Goal: Information Seeking & Learning: Find specific fact

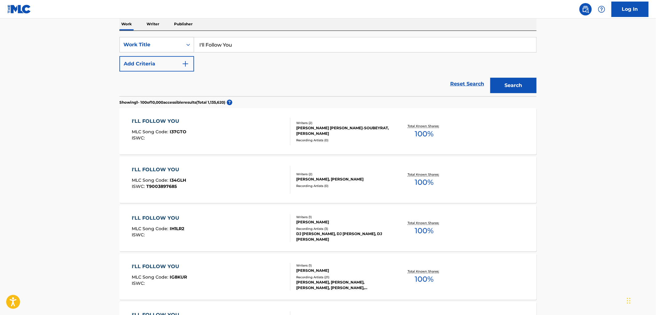
scroll to position [73, 0]
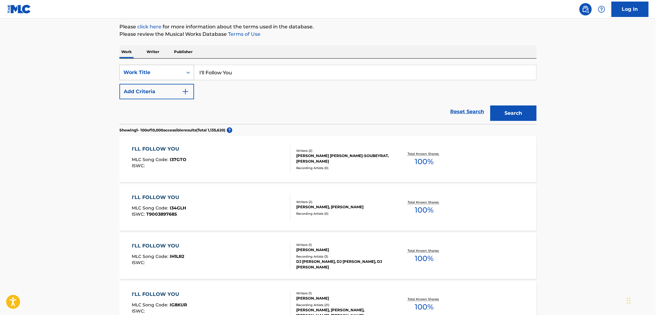
drag, startPoint x: 234, startPoint y: 72, endPoint x: 156, endPoint y: 69, distance: 77.9
click at [140, 69] on div "SearchWithCriteria5b8e7e31-e593-496f-bd87-3198dd9169f8 Work Title I'll Follow Y…" at bounding box center [327, 72] width 417 height 15
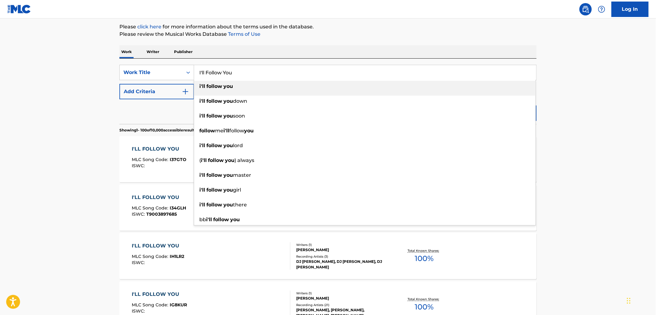
paste input "Sweetness"
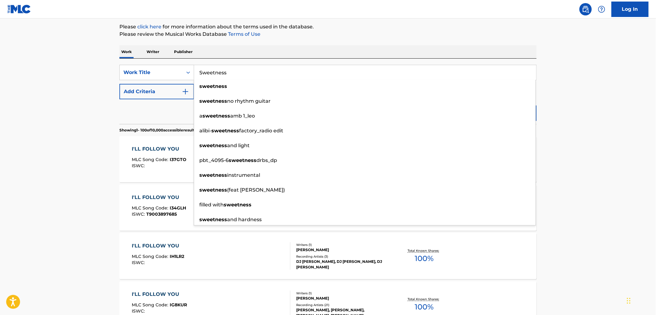
click at [290, 59] on div "SearchWithCriteria5b8e7e31-e593-496f-bd87-3198dd9169f8 Work Title Sweetness swe…" at bounding box center [327, 91] width 417 height 65
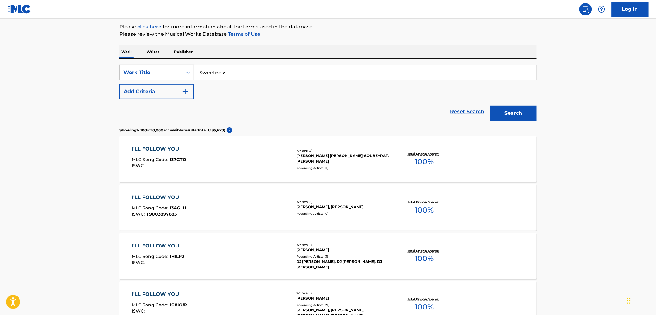
click at [506, 115] on button "Search" at bounding box center [514, 113] width 46 height 15
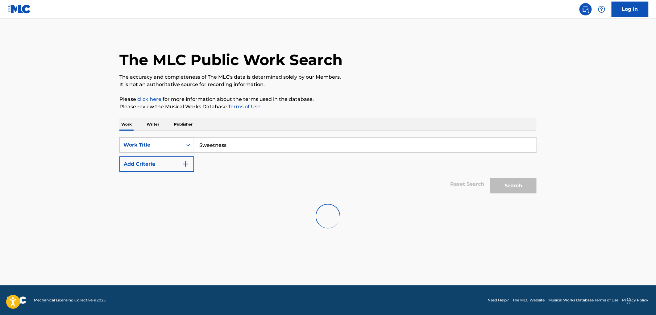
scroll to position [0, 0]
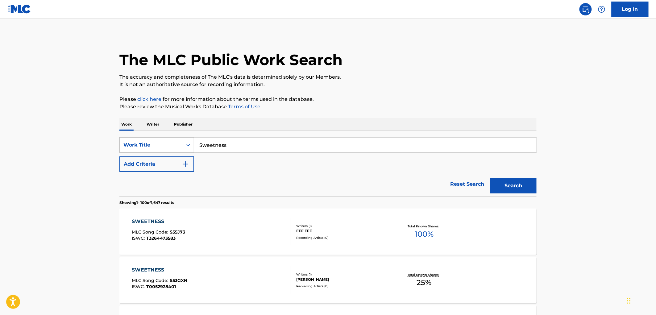
drag, startPoint x: 225, startPoint y: 145, endPoint x: 182, endPoint y: 148, distance: 42.7
click at [181, 146] on div "SearchWithCriteria5b8e7e31-e593-496f-bd87-3198dd9169f8 Work Title Sweetness" at bounding box center [327, 144] width 417 height 15
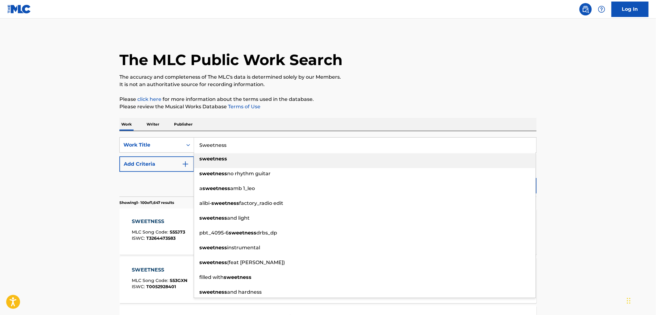
paste input "Wolves At The Gate"
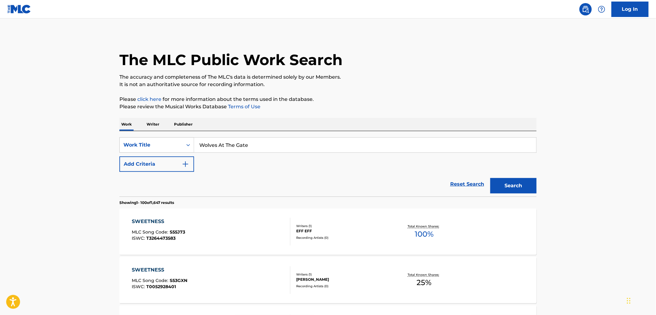
click at [484, 72] on div "The MLC Public Work Search" at bounding box center [327, 56] width 417 height 45
drag, startPoint x: 261, startPoint y: 144, endPoint x: 182, endPoint y: 146, distance: 78.4
click at [182, 146] on div "SearchWithCriteria5b8e7e31-e593-496f-bd87-3198dd9169f8 Work Title Wolves At The…" at bounding box center [327, 144] width 417 height 15
paste input "Sweetness"
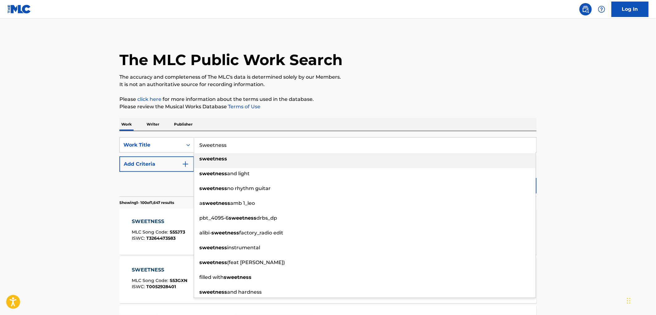
type input "Sweetness"
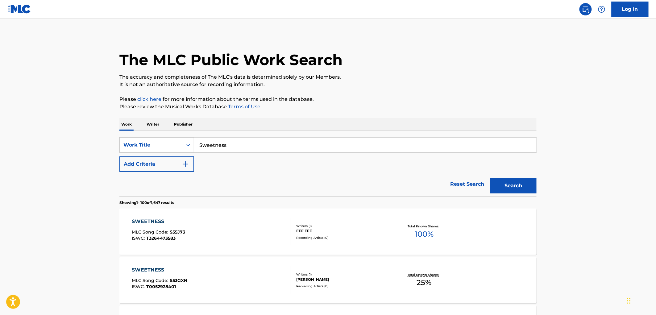
click at [510, 189] on button "Search" at bounding box center [514, 185] width 46 height 15
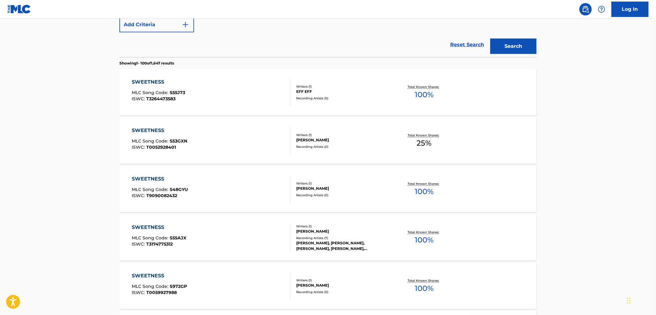
scroll to position [69, 0]
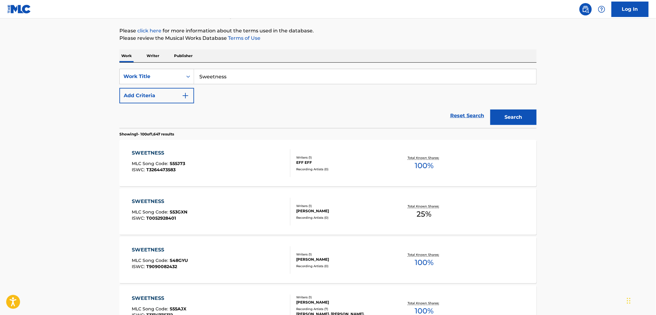
click at [192, 99] on button "Add Criteria" at bounding box center [156, 95] width 75 height 15
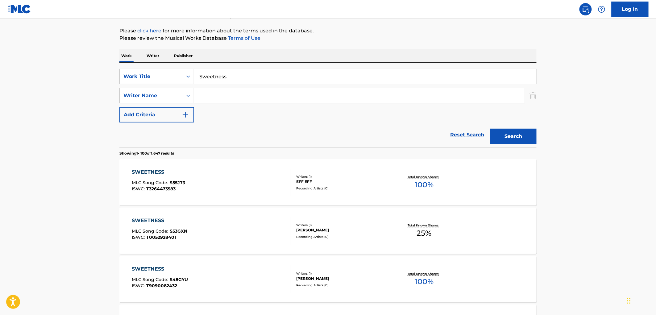
paste input "Sweetness"
drag, startPoint x: 257, startPoint y: 96, endPoint x: 42, endPoint y: 102, distance: 215.6
paste input "[PERSON_NAME]"
type input "[PERSON_NAME]"
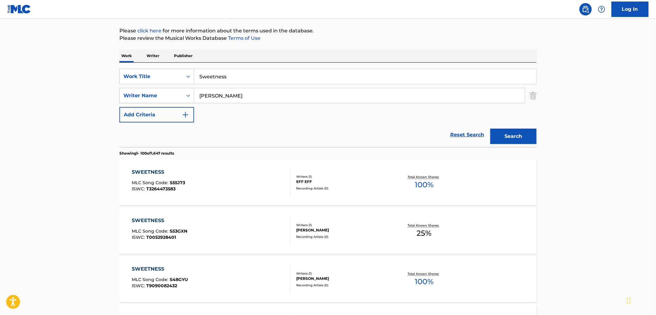
click at [520, 129] on button "Search" at bounding box center [514, 136] width 46 height 15
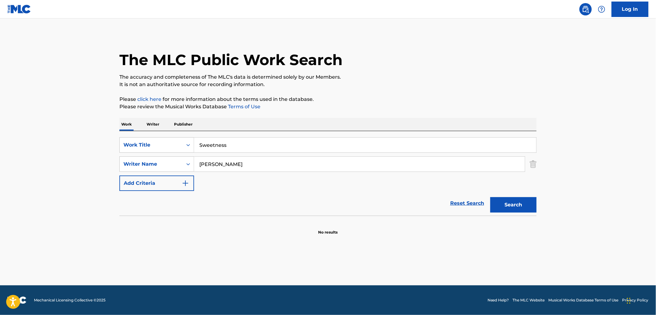
scroll to position [0, 0]
drag, startPoint x: 238, startPoint y: 147, endPoint x: 168, endPoint y: 147, distance: 70.1
click at [168, 147] on div "SearchWithCriteria5b8e7e31-e593-496f-bd87-3198dd9169f8 Work Title Sweetness" at bounding box center [327, 144] width 417 height 15
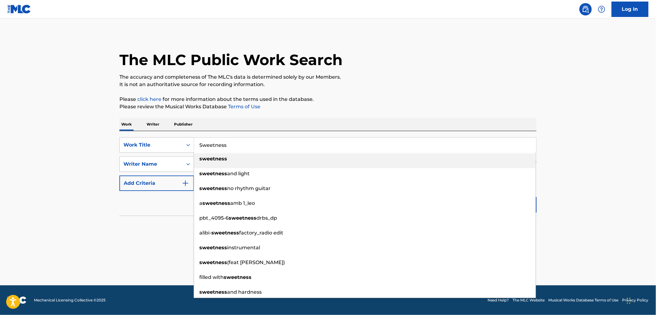
paste input "Esto No Es Coca"
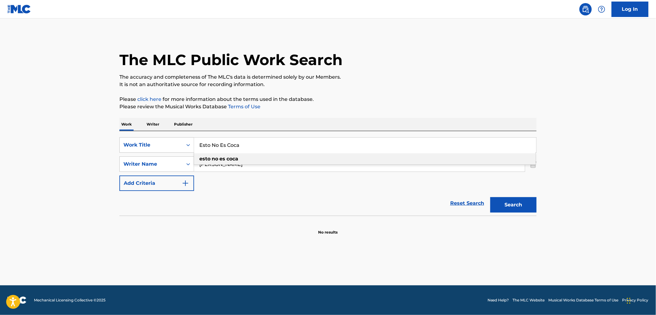
type input "Esto No Es Coca"
drag, startPoint x: 399, startPoint y: 84, endPoint x: 312, endPoint y: 127, distance: 97.1
click at [398, 85] on p "It is not an authoritative source for recording information." at bounding box center [327, 84] width 417 height 7
drag, startPoint x: 236, startPoint y: 168, endPoint x: 107, endPoint y: 163, distance: 129.1
click at [110, 168] on main "The MLC Public Work Search The accuracy and completeness of The MLC's data is d…" at bounding box center [328, 152] width 656 height 267
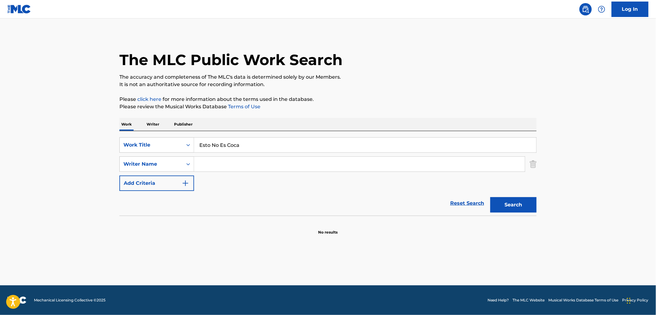
click at [491, 197] on button "Search" at bounding box center [514, 204] width 46 height 15
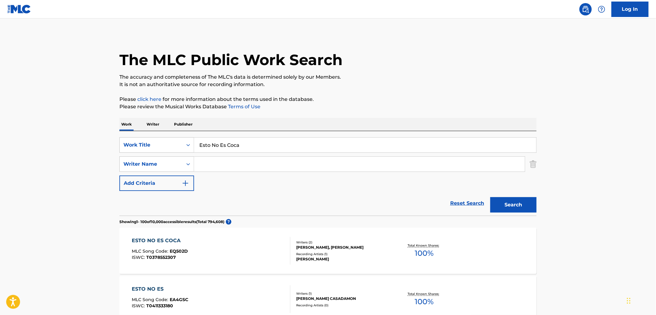
click at [297, 245] on div "[PERSON_NAME], [PERSON_NAME]" at bounding box center [342, 248] width 93 height 6
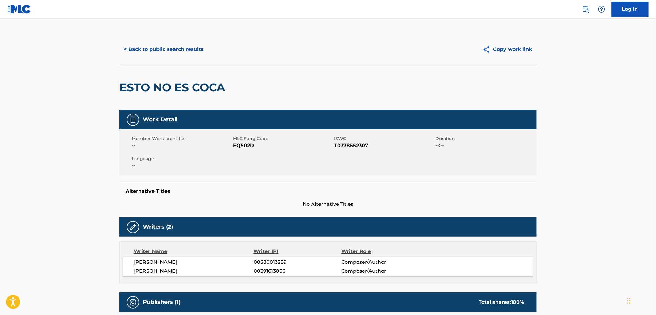
click at [163, 47] on button "< Back to public search results" at bounding box center [163, 49] width 89 height 15
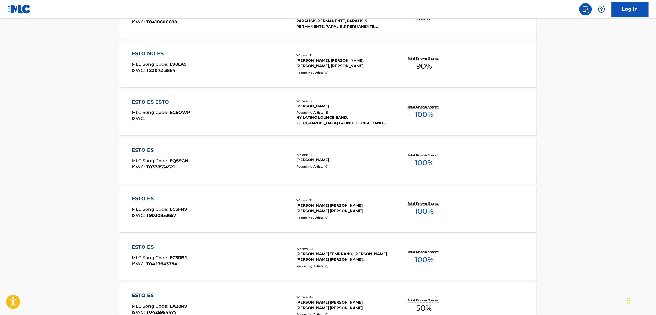
scroll to position [274, 0]
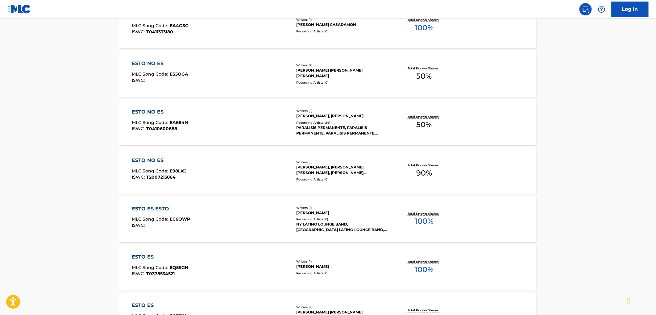
drag, startPoint x: 656, startPoint y: 34, endPoint x: 658, endPoint y: 28, distance: 6.7
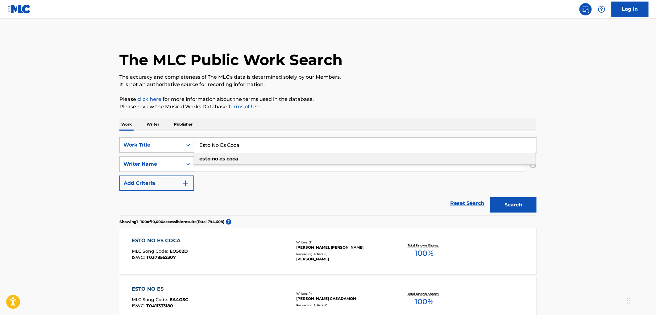
drag, startPoint x: 233, startPoint y: 146, endPoint x: 198, endPoint y: 147, distance: 34.9
click at [198, 147] on input "Esto No Es Coca" at bounding box center [365, 145] width 342 height 15
paste input "Mates"
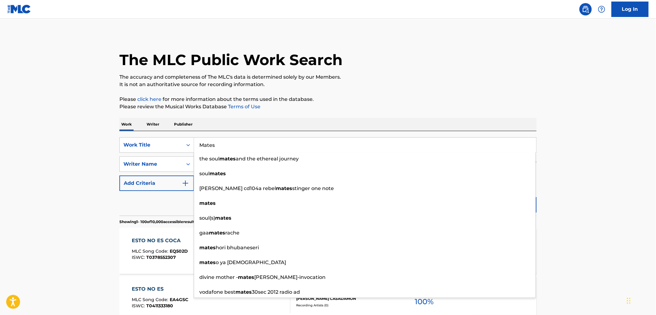
type input "Mates"
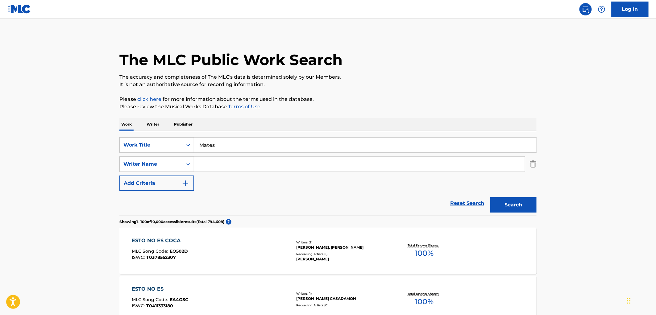
paste input "[PERSON_NAME] [PERSON_NAME]"
type input "[PERSON_NAME] [PERSON_NAME]"
click at [520, 206] on button "Search" at bounding box center [514, 204] width 46 height 15
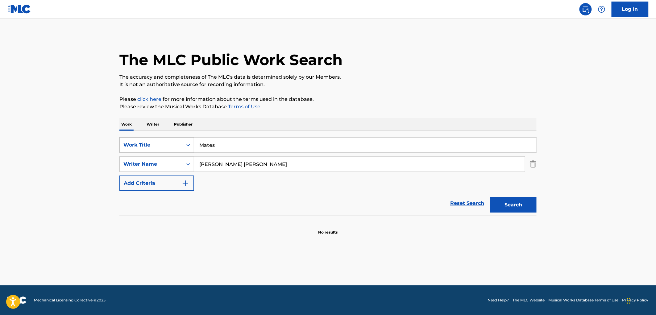
drag, startPoint x: 223, startPoint y: 141, endPoint x: 184, endPoint y: 144, distance: 39.0
click at [184, 144] on div "SearchWithCriteria5b8e7e31-e593-496f-bd87-3198dd9169f8 Work Title Mates" at bounding box center [327, 144] width 417 height 15
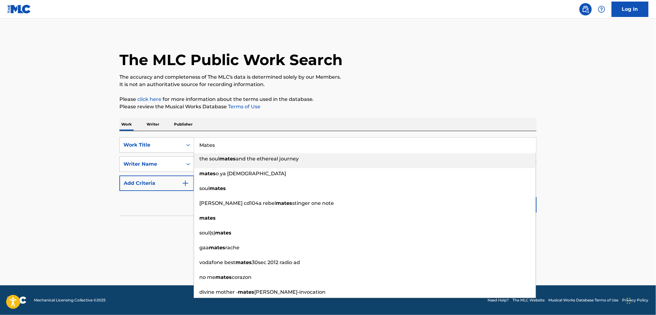
paste input "ROUND MIDNIGHT"
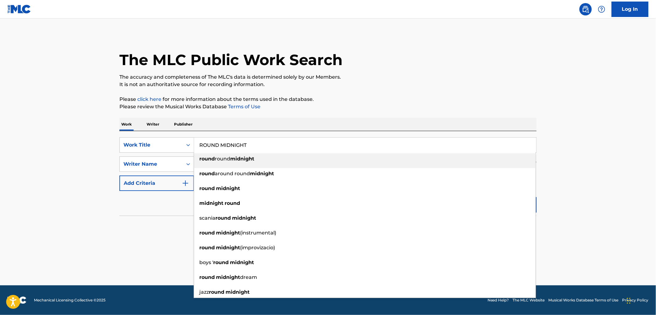
type input "ROUND MIDNIGHT"
click at [315, 113] on div "The MLC Public Work Search The accuracy and completeness of The MLC's data is d…" at bounding box center [328, 134] width 432 height 201
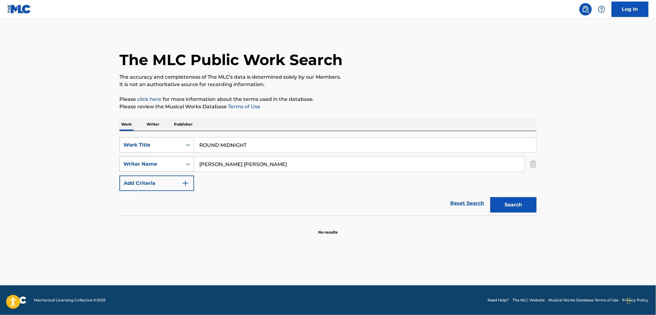
drag, startPoint x: 231, startPoint y: 162, endPoint x: 131, endPoint y: 161, distance: 100.0
click at [156, 161] on div "SearchWithCriteria75dab81c-5379-44bd-b541-590f04218cd1 Writer Name [PERSON_NAME…" at bounding box center [327, 164] width 417 height 15
type input "[PERSON_NAME]"
click at [491, 197] on button "Search" at bounding box center [514, 204] width 46 height 15
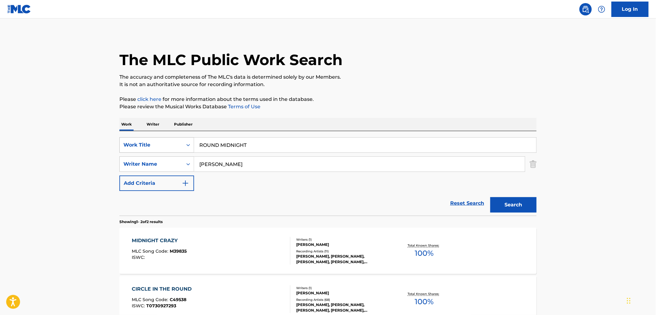
drag, startPoint x: 216, startPoint y: 144, endPoint x: 189, endPoint y: 144, distance: 27.5
click at [189, 144] on div "SearchWithCriteria5b8e7e31-e593-496f-bd87-3198dd9169f8 Work Title ROUND MIDNIGHT" at bounding box center [327, 144] width 417 height 15
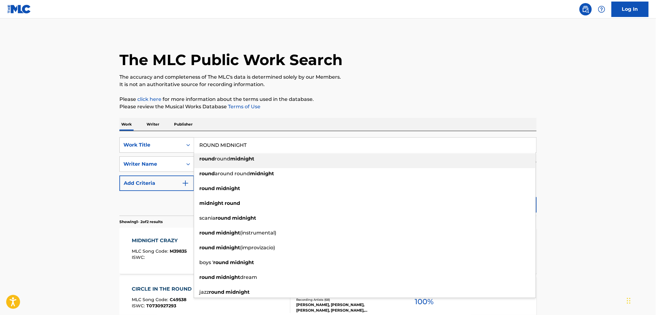
paste input "One Headlight"
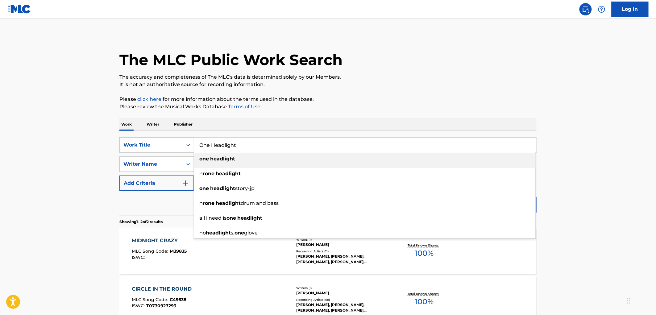
type input "One Headlight"
click at [319, 113] on div "The MLC Public Work Search The accuracy and completeness of The MLC's data is d…" at bounding box center [328, 193] width 432 height 318
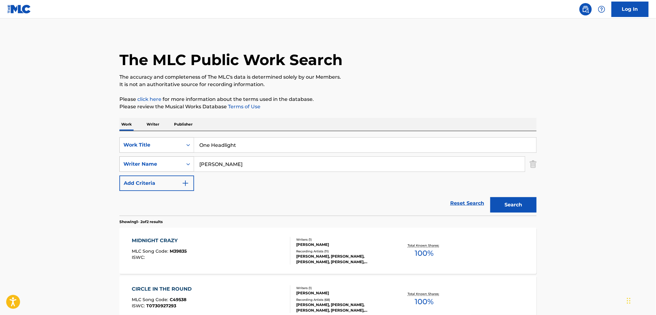
drag, startPoint x: 246, startPoint y: 167, endPoint x: 187, endPoint y: 164, distance: 59.0
click at [187, 164] on div "SearchWithCriteria75dab81c-5379-44bd-b541-590f04218cd1 Writer Name [PERSON_NAME]" at bounding box center [327, 164] width 417 height 15
paste input "[PERSON_NAME]"
type input "[PERSON_NAME]"
click at [376, 72] on div "The MLC Public Work Search" at bounding box center [327, 56] width 417 height 45
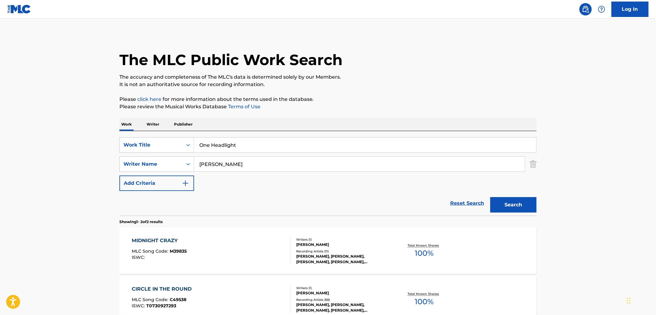
click at [517, 210] on button "Search" at bounding box center [514, 204] width 46 height 15
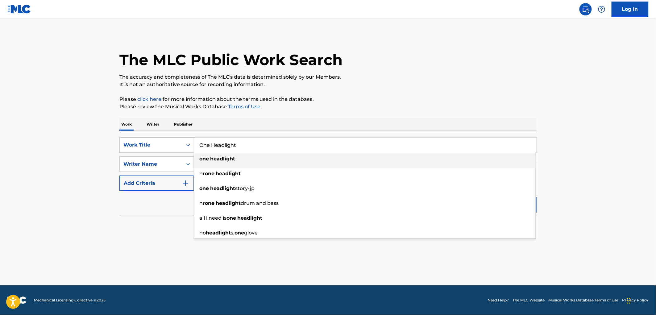
drag, startPoint x: 201, startPoint y: 145, endPoint x: 196, endPoint y: 145, distance: 4.6
click at [196, 145] on input "One Headlight" at bounding box center [365, 145] width 342 height 15
paste input "Shithole Bar"
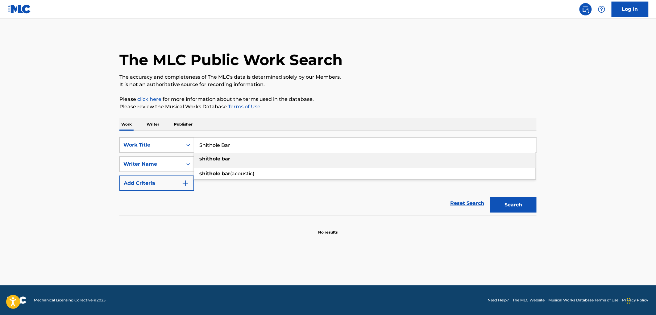
type input "Shithole Bar"
click at [370, 90] on div "The MLC Public Work Search The accuracy and completeness of The MLC's data is d…" at bounding box center [328, 134] width 432 height 201
drag, startPoint x: 232, startPoint y: 168, endPoint x: 191, endPoint y: 168, distance: 41.4
click at [191, 168] on div "SearchWithCriteria75dab81c-5379-44bd-b541-590f04218cd1 Writer Name [PERSON_NAME]" at bounding box center [327, 164] width 417 height 15
paste input "Edd"
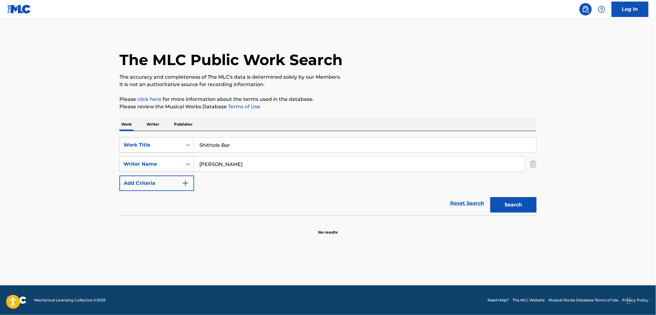
type input "[PERSON_NAME]"
click at [511, 208] on button "Search" at bounding box center [514, 204] width 46 height 15
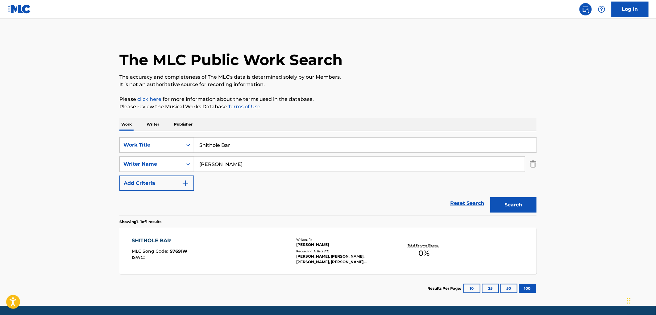
click at [316, 257] on div "[PERSON_NAME], [PERSON_NAME], [PERSON_NAME], [PERSON_NAME], [PERSON_NAME]" at bounding box center [342, 259] width 93 height 11
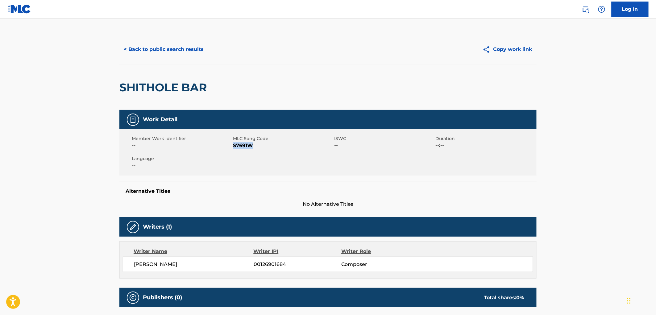
drag, startPoint x: 256, startPoint y: 146, endPoint x: 234, endPoint y: 146, distance: 21.9
click at [234, 146] on span "S7691W" at bounding box center [283, 145] width 100 height 7
copy span "S7691W"
click at [182, 49] on button "< Back to public search results" at bounding box center [163, 49] width 89 height 15
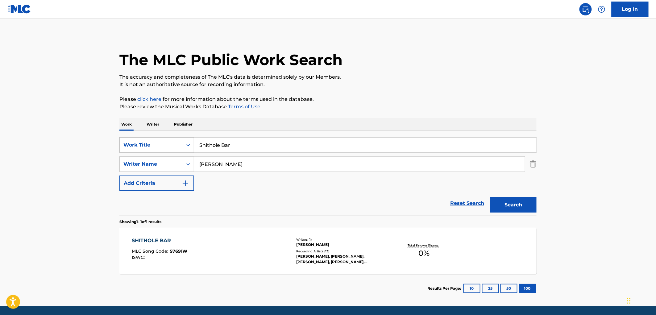
drag, startPoint x: 235, startPoint y: 149, endPoint x: 178, endPoint y: 146, distance: 56.5
click at [178, 146] on div "SearchWithCriteria5b8e7e31-e593-496f-bd87-3198dd9169f8 Work Title Shithole Bar" at bounding box center [327, 144] width 417 height 15
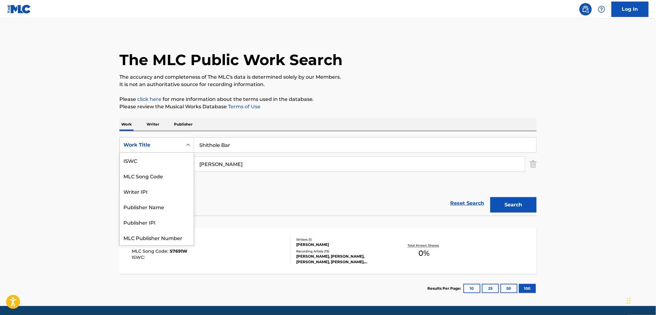
scroll to position [15, 0]
drag, startPoint x: 189, startPoint y: 146, endPoint x: 211, endPoint y: 140, distance: 22.1
click at [211, 139] on input "Shithole Bar" at bounding box center [365, 145] width 342 height 15
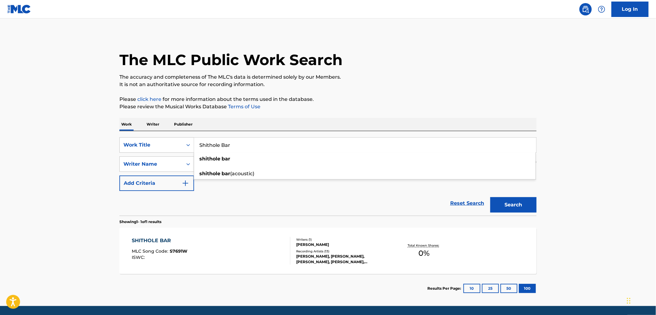
click at [256, 119] on div "Work Writer Publisher" at bounding box center [327, 124] width 417 height 13
drag, startPoint x: 207, startPoint y: 163, endPoint x: 116, endPoint y: 177, distance: 92.9
click at [118, 167] on div "The MLC Public Work Search The accuracy and completeness of The MLC's data is d…" at bounding box center [328, 168] width 432 height 269
drag, startPoint x: 187, startPoint y: 139, endPoint x: 144, endPoint y: 140, distance: 43.5
click at [137, 139] on div "SearchWithCriteria5b8e7e31-e593-496f-bd87-3198dd9169f8 Work Title Shithole Bar" at bounding box center [327, 144] width 417 height 15
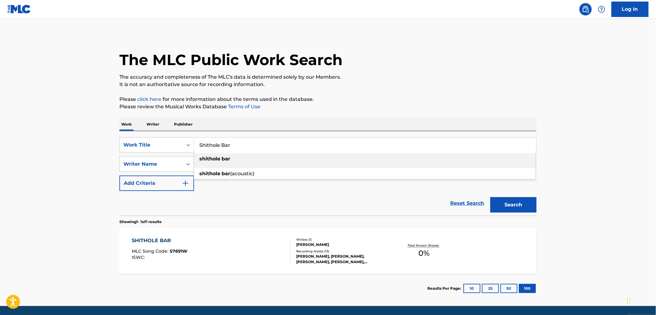
paste input "Hallelujah"
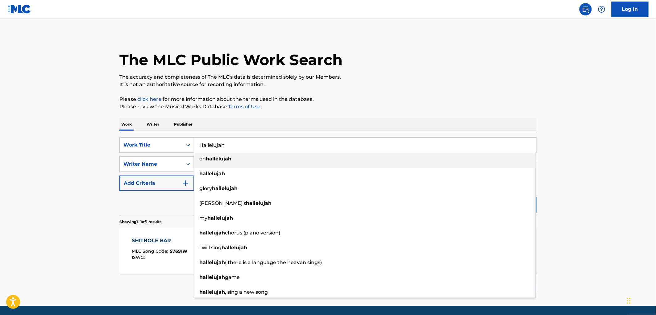
type input "Hallelujah"
click at [289, 106] on p "Please review the Musical Works Database Terms of Use" at bounding box center [327, 106] width 417 height 7
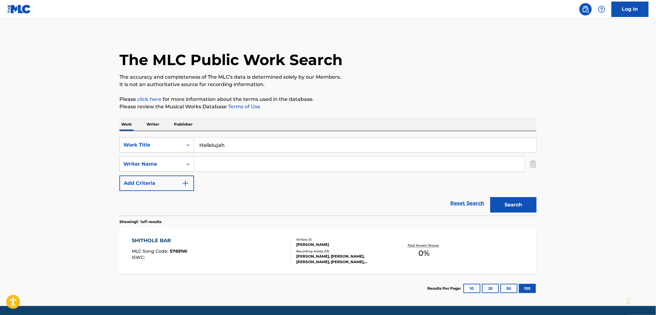
click at [521, 214] on div "Search" at bounding box center [511, 203] width 49 height 25
paste input "[PERSON_NAME]"
type input "[PERSON_NAME]"
click at [520, 201] on button "Search" at bounding box center [514, 204] width 46 height 15
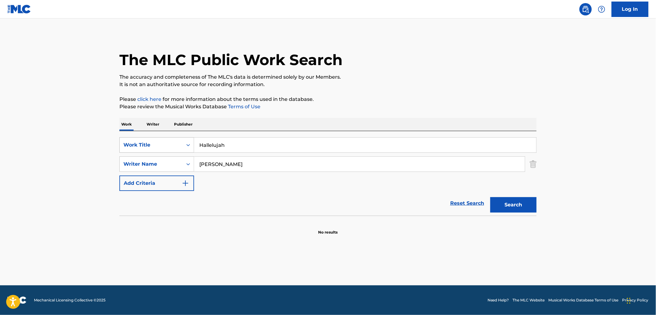
drag, startPoint x: 225, startPoint y: 143, endPoint x: 182, endPoint y: 144, distance: 43.2
click at [177, 144] on div "SearchWithCriteria5b8e7e31-e593-496f-bd87-3198dd9169f8 Work Title Hallelujah" at bounding box center [327, 144] width 417 height 15
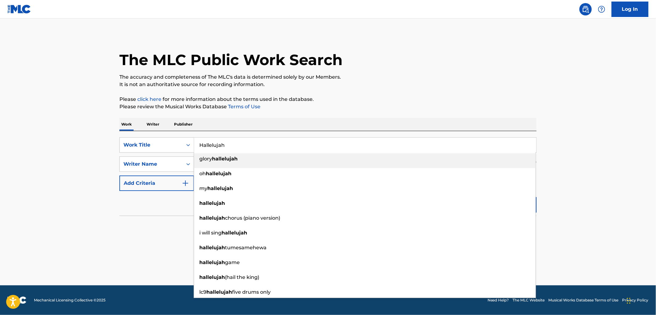
paste input "Orange Blossom Special"
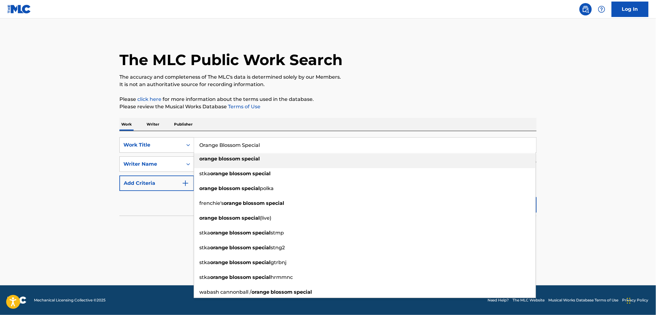
type input "Orange Blossom Special"
click at [390, 70] on div "The MLC Public Work Search" at bounding box center [327, 56] width 417 height 45
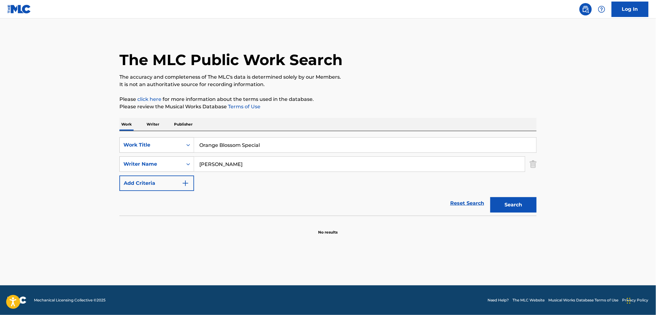
drag, startPoint x: 264, startPoint y: 165, endPoint x: 109, endPoint y: 165, distance: 155.0
click at [144, 165] on div "SearchWithCriteria75dab81c-5379-44bd-b541-590f04218cd1 Writer Name [PERSON_NAME]" at bounding box center [327, 164] width 417 height 15
click at [491, 197] on button "Search" at bounding box center [514, 204] width 46 height 15
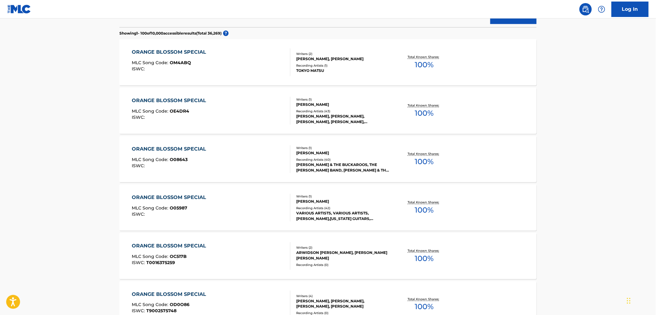
scroll to position [103, 0]
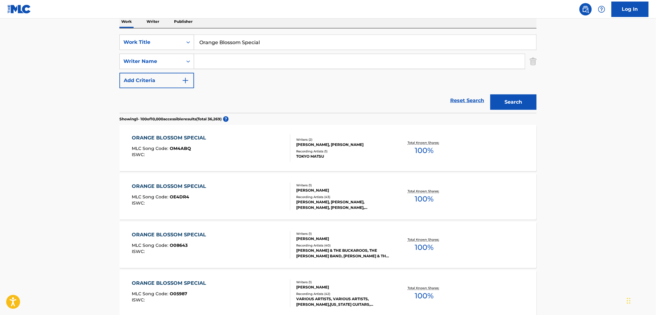
paste input "[PERSON_NAME]"
type input "[PERSON_NAME]"
click at [520, 96] on button "Search" at bounding box center [514, 101] width 46 height 15
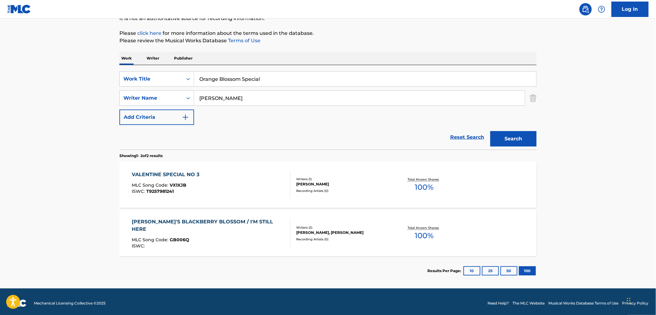
scroll to position [69, 0]
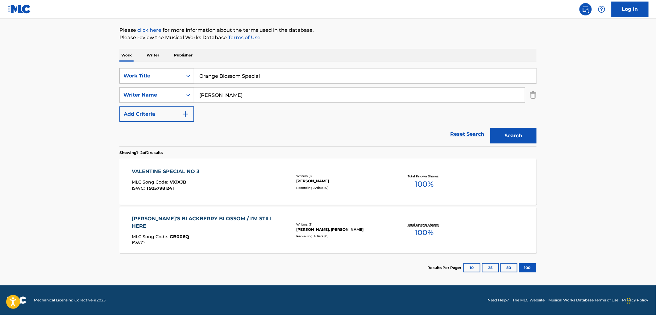
drag, startPoint x: 301, startPoint y: 69, endPoint x: 152, endPoint y: 70, distance: 149.4
click at [152, 70] on div "SearchWithCriteria5b8e7e31-e593-496f-bd87-3198dd9169f8 Work Title Orange Blosso…" at bounding box center [327, 75] width 417 height 15
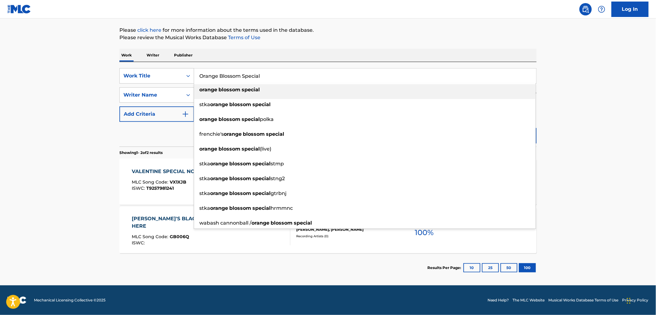
paste input "Frisco Blues"
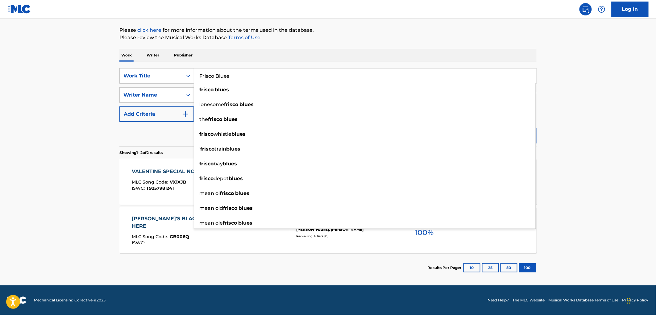
type input "Frisco Blues"
click at [262, 57] on div "Work Writer Publisher" at bounding box center [327, 55] width 417 height 13
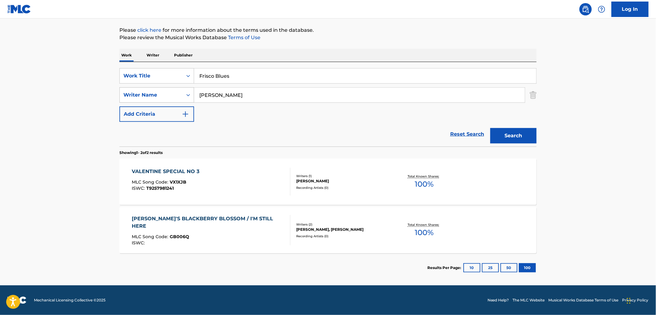
drag, startPoint x: 225, startPoint y: 92, endPoint x: 156, endPoint y: 95, distance: 68.9
click at [156, 95] on div "SearchWithCriteria75dab81c-5379-44bd-b541-590f04218cd1 Writer Name [PERSON_NAME]" at bounding box center [327, 94] width 417 height 15
click at [491, 128] on button "Search" at bounding box center [514, 135] width 46 height 15
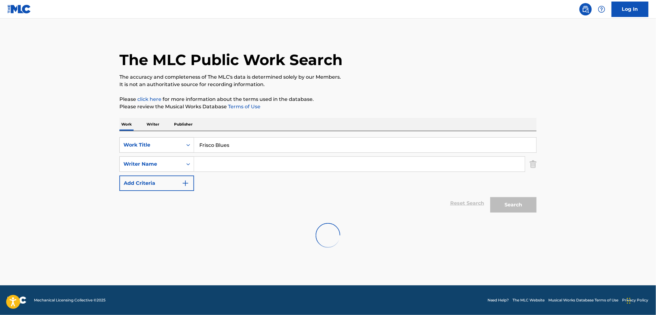
scroll to position [0, 0]
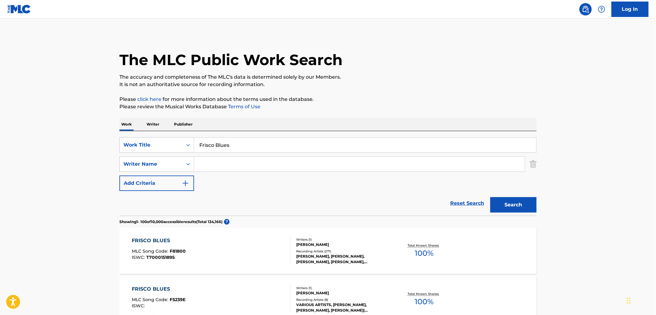
click at [323, 246] on div "[PERSON_NAME]" at bounding box center [342, 245] width 93 height 6
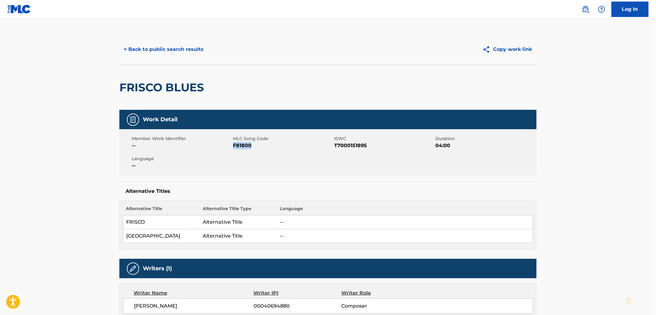
drag, startPoint x: 251, startPoint y: 145, endPoint x: 234, endPoint y: 145, distance: 17.0
click at [234, 145] on span "F81800" at bounding box center [283, 145] width 100 height 7
copy span "F81800"
click at [171, 50] on button "< Back to public search results" at bounding box center [163, 49] width 89 height 15
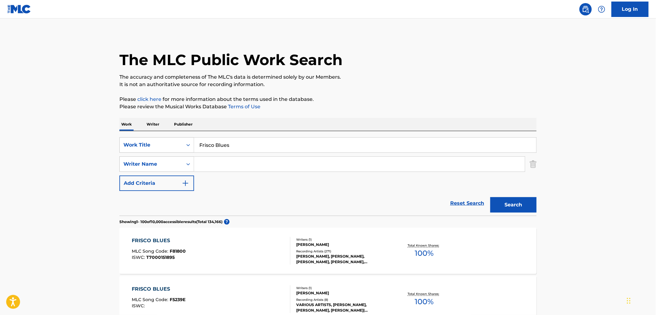
drag, startPoint x: 218, startPoint y: 144, endPoint x: 203, endPoint y: 145, distance: 14.9
click at [181, 146] on div "SearchWithCriteria5b8e7e31-e593-496f-bd87-3198dd9169f8 Work Title Frisco Blues" at bounding box center [327, 144] width 417 height 15
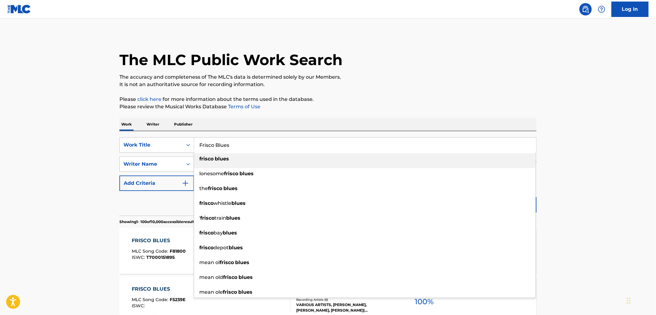
paste input "RUBBER DUCK"
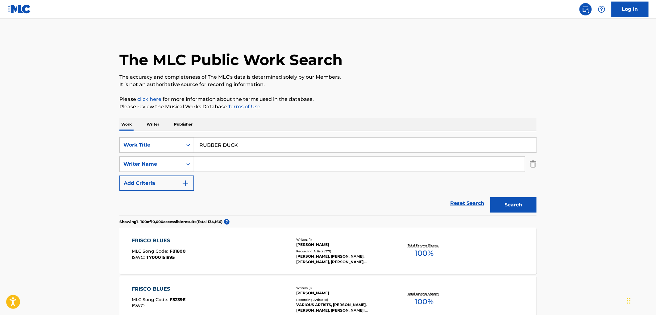
click at [508, 207] on button "Search" at bounding box center [514, 204] width 46 height 15
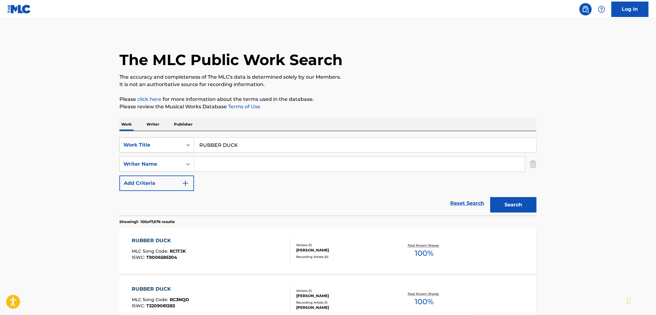
drag, startPoint x: 191, startPoint y: 140, endPoint x: 180, endPoint y: 141, distance: 11.1
click at [176, 140] on div "SearchWithCriteria5b8e7e31-e593-496f-bd87-3198dd9169f8 Work Title RUBBER DUCK" at bounding box center [327, 144] width 417 height 15
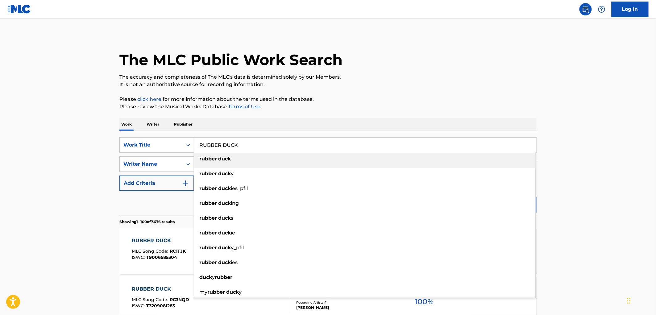
paste input "FUNKY FEELIN'"
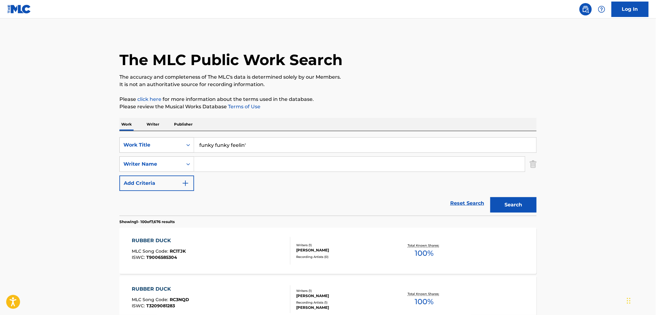
drag, startPoint x: 214, startPoint y: 144, endPoint x: 98, endPoint y: 145, distance: 116.1
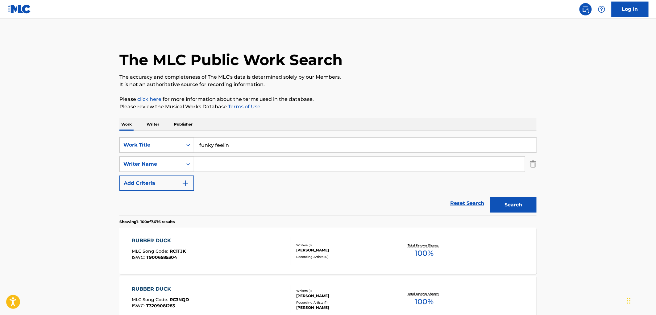
click at [516, 204] on button "Search" at bounding box center [514, 204] width 46 height 15
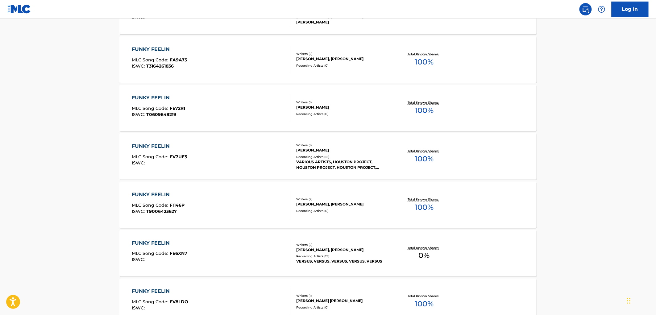
scroll to position [103, 0]
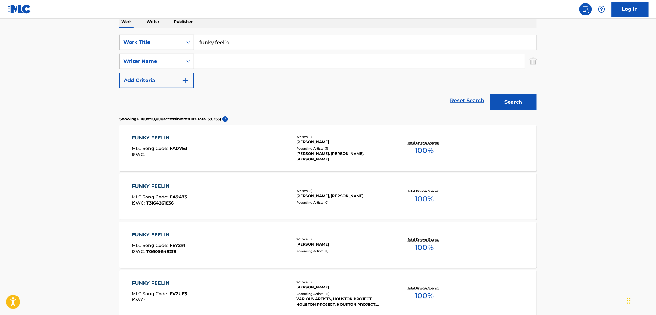
drag, startPoint x: 226, startPoint y: 42, endPoint x: 195, endPoint y: 43, distance: 30.6
click at [194, 42] on input "funky feelin" at bounding box center [365, 42] width 342 height 15
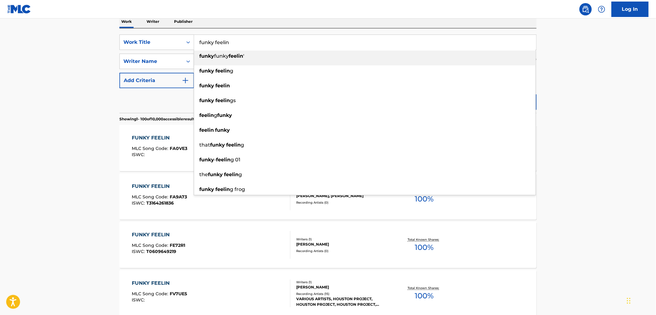
paste input "All I"
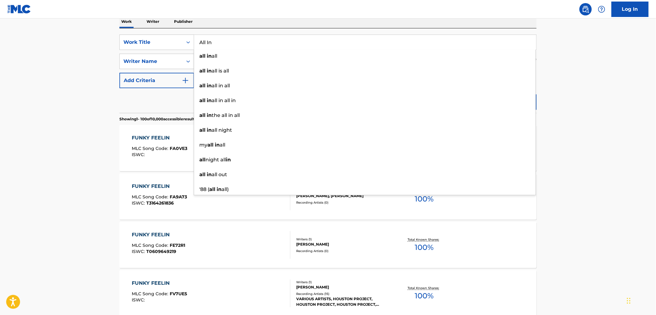
type input "All In"
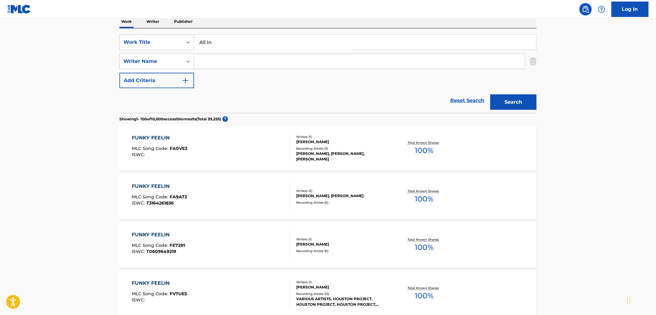
click at [369, 10] on nav "Log In" at bounding box center [328, 9] width 656 height 19
paste input "[PERSON_NAME]"
type input "[PERSON_NAME]"
click at [520, 101] on button "Search" at bounding box center [514, 101] width 46 height 15
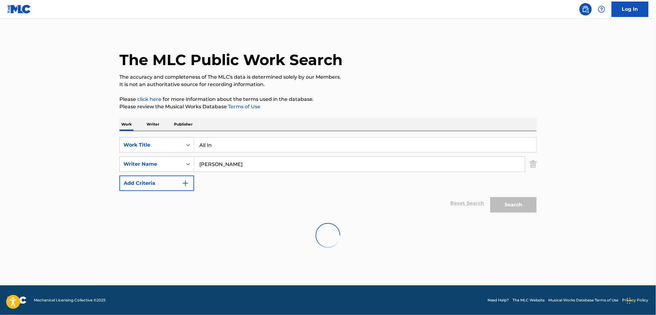
scroll to position [0, 0]
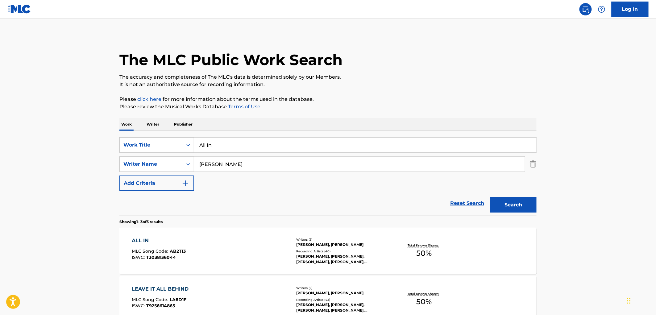
click at [353, 250] on div "Recording Artists ( 40 )" at bounding box center [342, 251] width 93 height 5
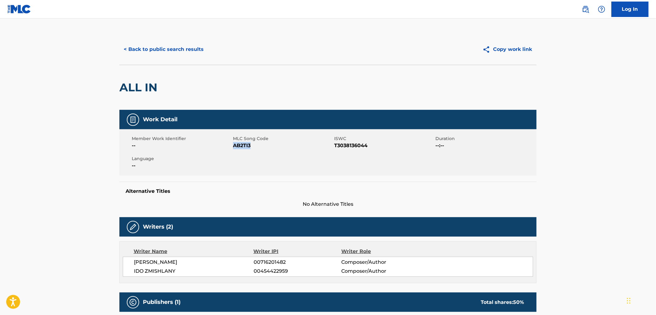
drag, startPoint x: 257, startPoint y: 142, endPoint x: 235, endPoint y: 143, distance: 22.9
click at [235, 143] on span "AB2TI3" at bounding box center [283, 145] width 100 height 7
copy span "AB2TI3"
click at [173, 49] on button "< Back to public search results" at bounding box center [163, 49] width 89 height 15
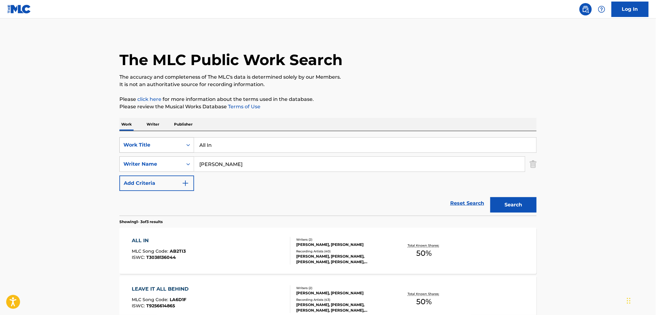
click at [180, 143] on div "SearchWithCriteria5b8e7e31-e593-496f-bd87-3198dd9169f8 Work Title All In" at bounding box center [327, 144] width 417 height 15
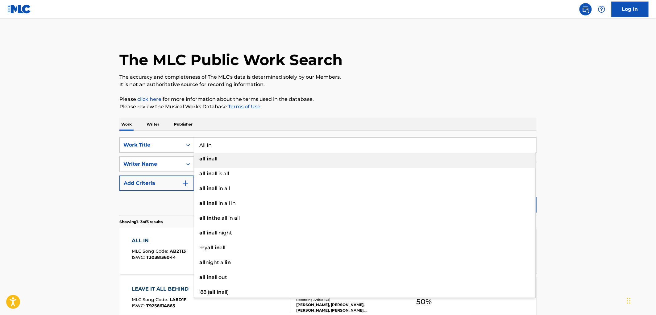
paste input "comedow"
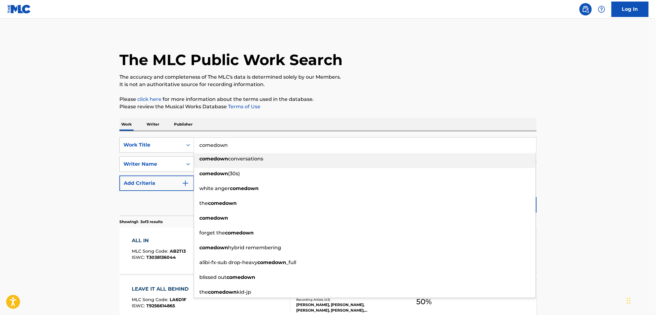
type input "comedown"
click at [261, 127] on div "Work Writer Publisher" at bounding box center [327, 124] width 417 height 13
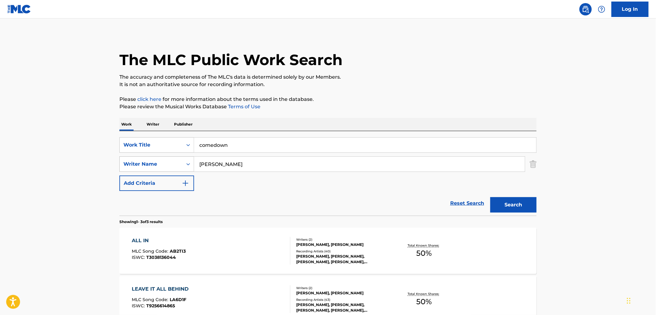
click at [149, 161] on div "SearchWithCriteria75dab81c-5379-44bd-b541-590f04218cd1 Writer Name [PERSON_NAME]" at bounding box center [327, 164] width 417 height 15
click at [491, 197] on button "Search" at bounding box center [514, 204] width 46 height 15
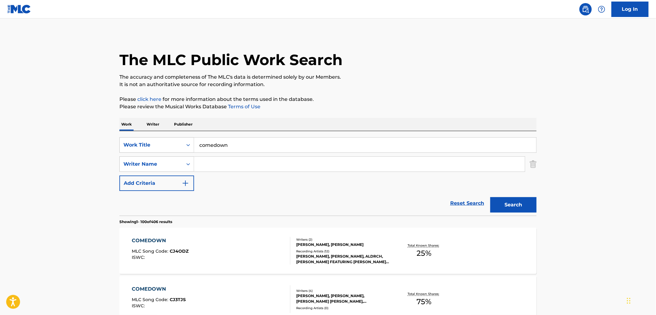
drag, startPoint x: 214, startPoint y: 148, endPoint x: 207, endPoint y: 148, distance: 6.5
click at [207, 148] on input "comedown" at bounding box center [365, 145] width 342 height 15
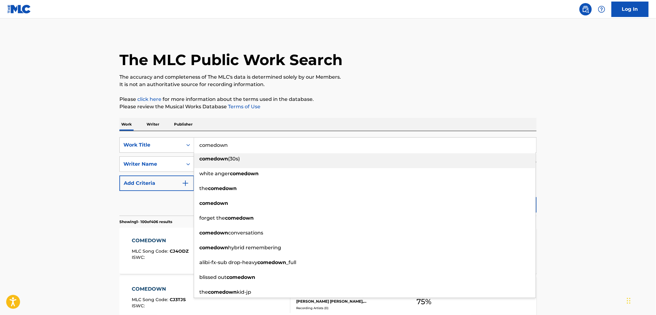
drag, startPoint x: 200, startPoint y: 147, endPoint x: 242, endPoint y: 146, distance: 42.3
click at [242, 146] on input "comedown" at bounding box center [365, 145] width 342 height 15
paste input "[PERSON_NAME] (Queen Of The Disco)"
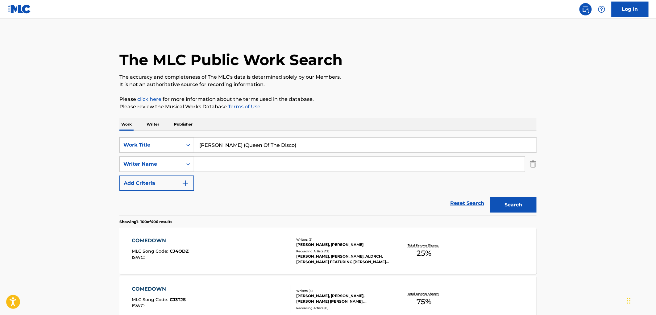
drag, startPoint x: 227, startPoint y: 144, endPoint x: 336, endPoint y: 145, distance: 108.4
click at [336, 145] on input "[PERSON_NAME] (Queen Of The Disco)" at bounding box center [365, 145] width 342 height 15
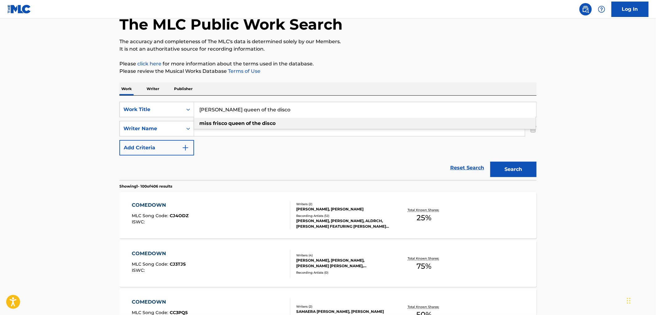
scroll to position [34, 0]
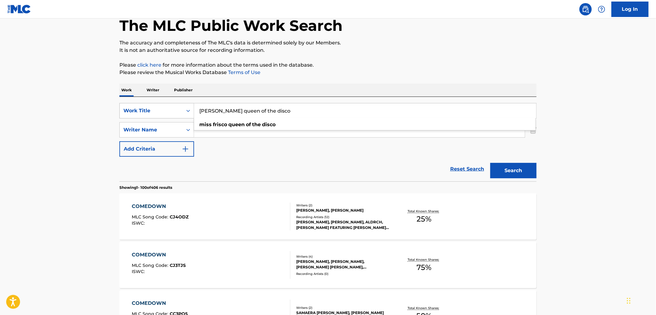
drag, startPoint x: 290, startPoint y: 114, endPoint x: 167, endPoint y: 111, distance: 122.9
click at [162, 111] on div "SearchWithCriteria5b8e7e31-e593-496f-bd87-3198dd9169f8 Work Title [PERSON_NAME]…" at bounding box center [327, 110] width 417 height 15
paste input "MI PRIETA CONSENTIDA"
click at [244, 163] on div "Reset Search Search" at bounding box center [327, 169] width 417 height 25
click at [518, 173] on button "Search" at bounding box center [514, 170] width 46 height 15
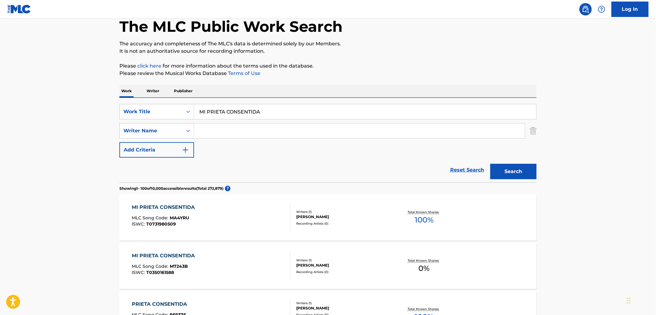
scroll to position [0, 0]
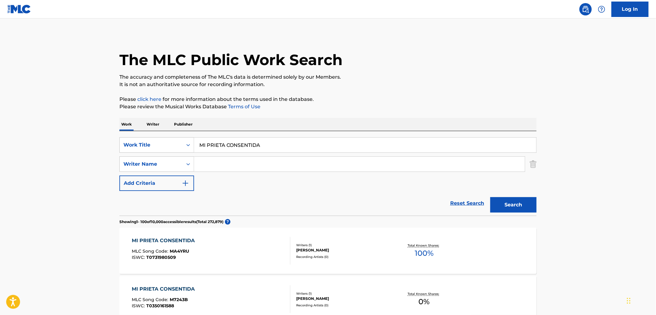
drag, startPoint x: 266, startPoint y: 144, endPoint x: 201, endPoint y: 141, distance: 65.8
click at [201, 141] on input "MI PRIETA CONSENTIDA" at bounding box center [365, 145] width 342 height 15
paste input "[PERSON_NAME][GEOGRAPHIC_DATA]"
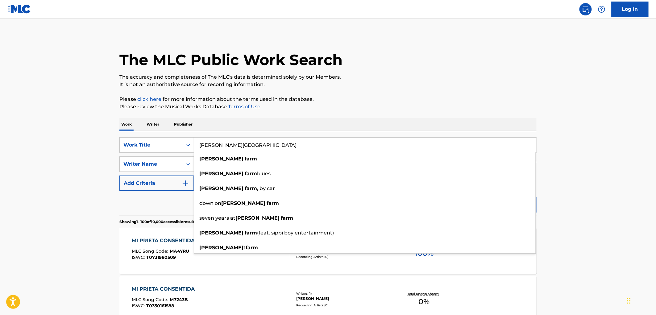
type input "[PERSON_NAME][GEOGRAPHIC_DATA]"
click at [464, 109] on p "Please review the Musical Works Database Terms of Use" at bounding box center [327, 106] width 417 height 7
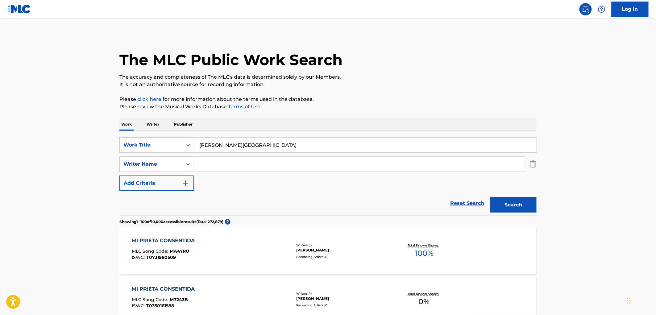
click at [526, 205] on button "Search" at bounding box center [514, 204] width 46 height 15
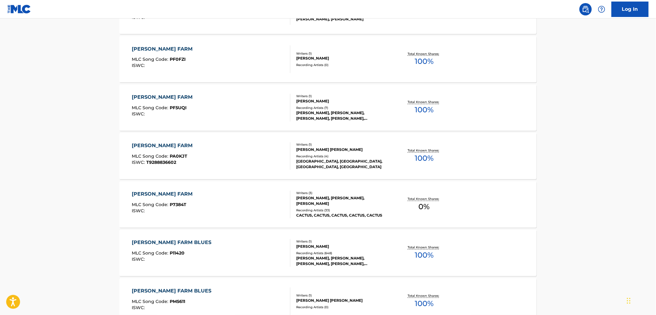
scroll to position [446, 0]
